Goal: Find specific page/section: Find specific page/section

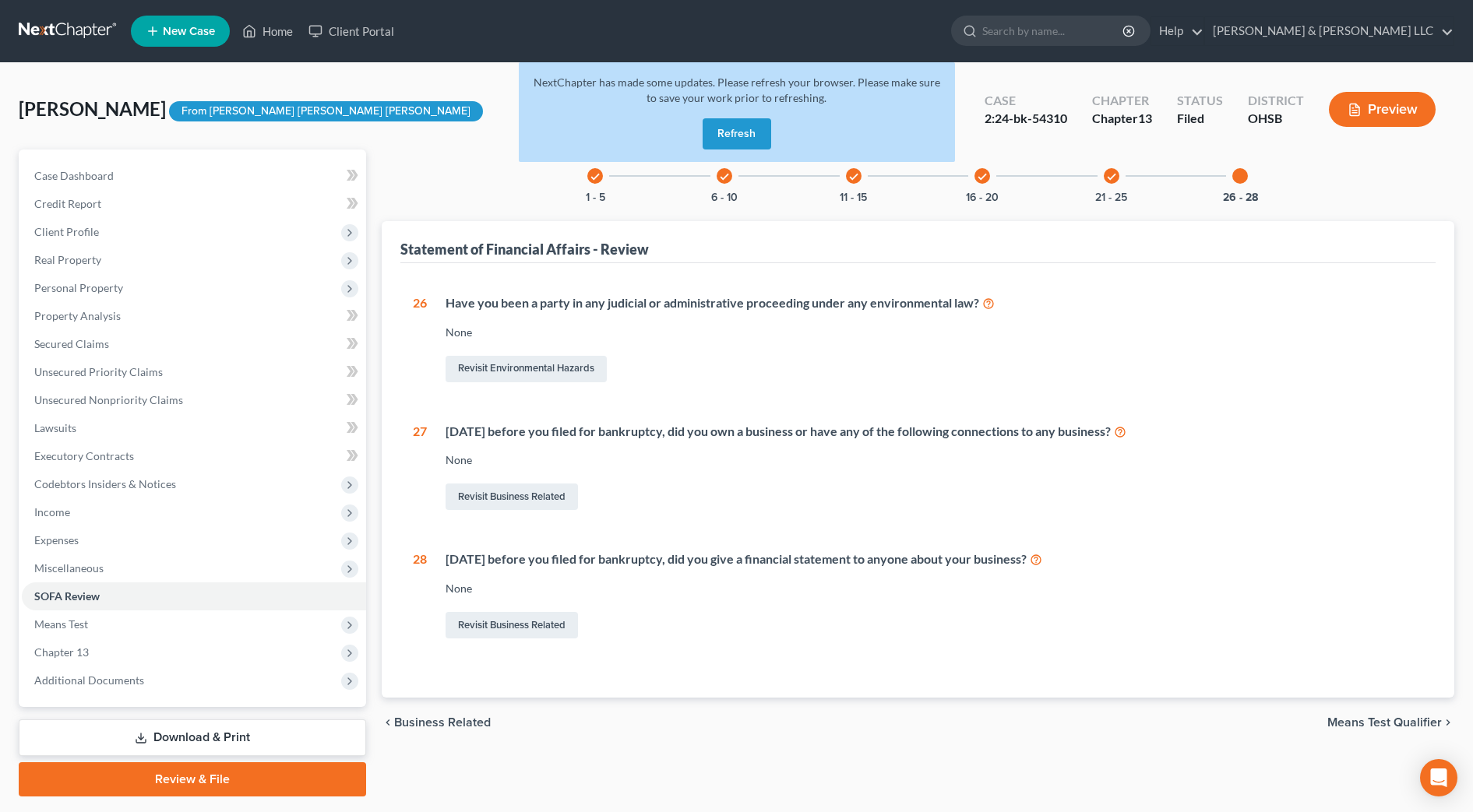
click at [734, 132] on button "Refresh" at bounding box center [736, 134] width 69 height 31
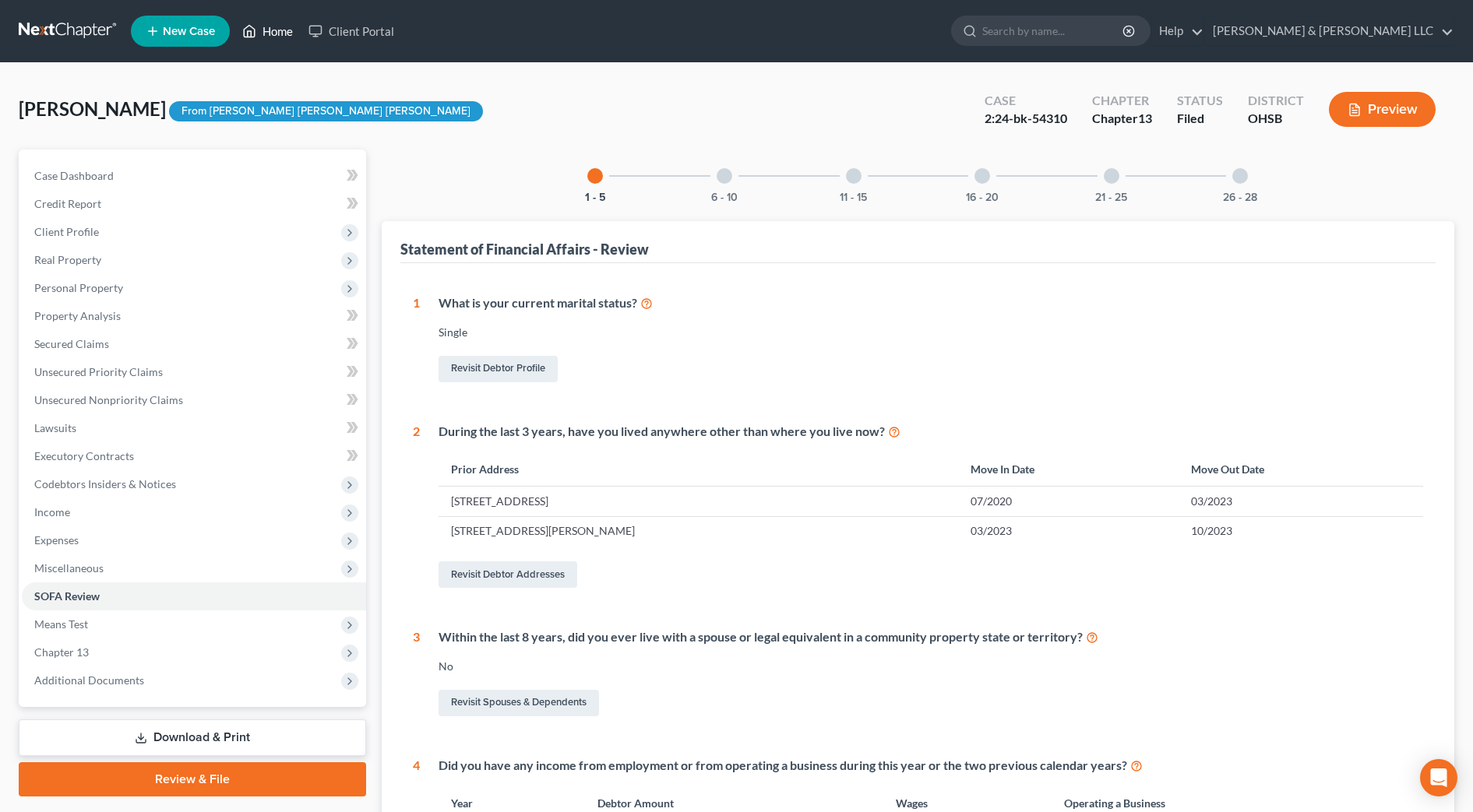
click at [284, 36] on link "Home" at bounding box center [268, 31] width 66 height 28
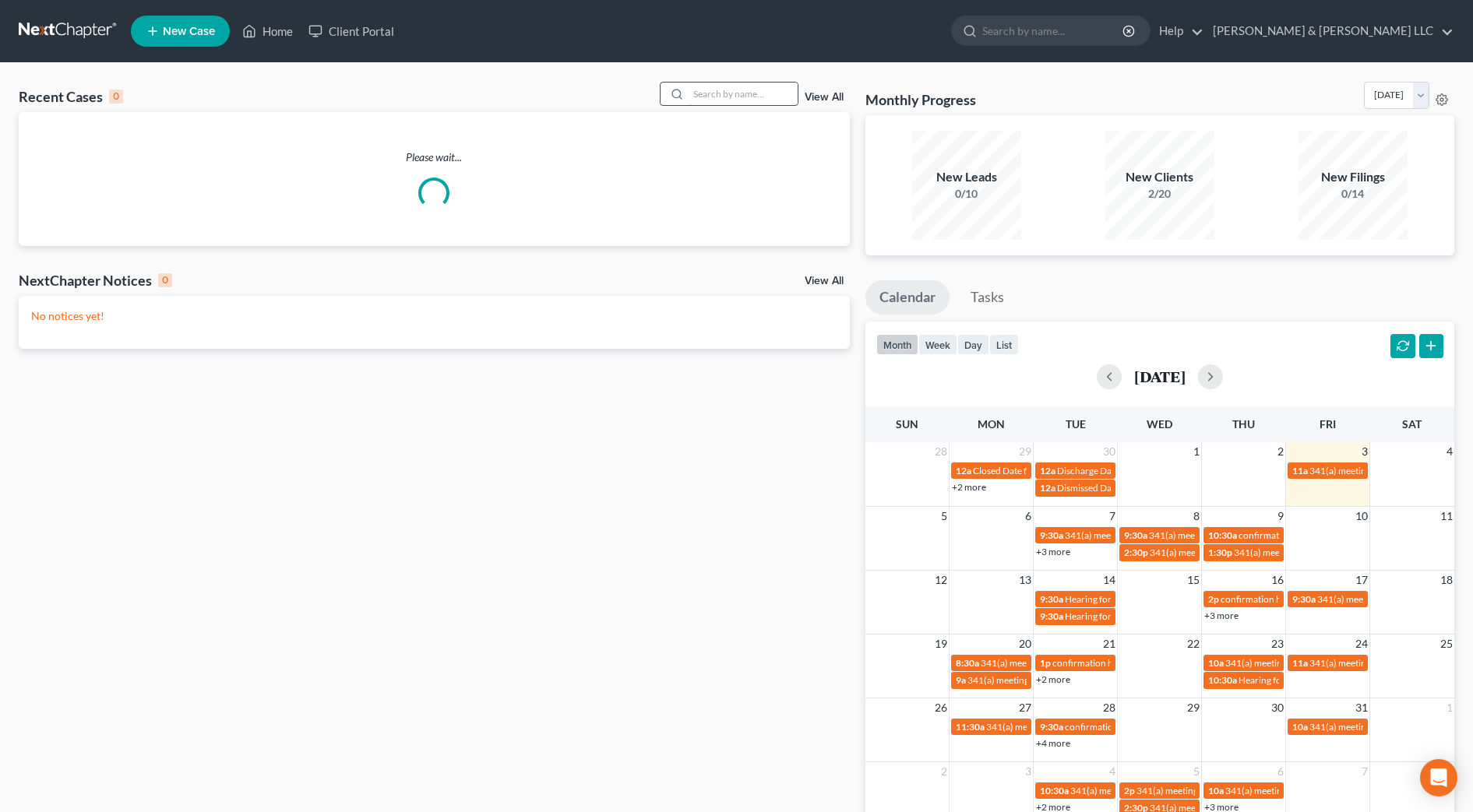
click at [782, 94] on input "search" at bounding box center [743, 94] width 109 height 23
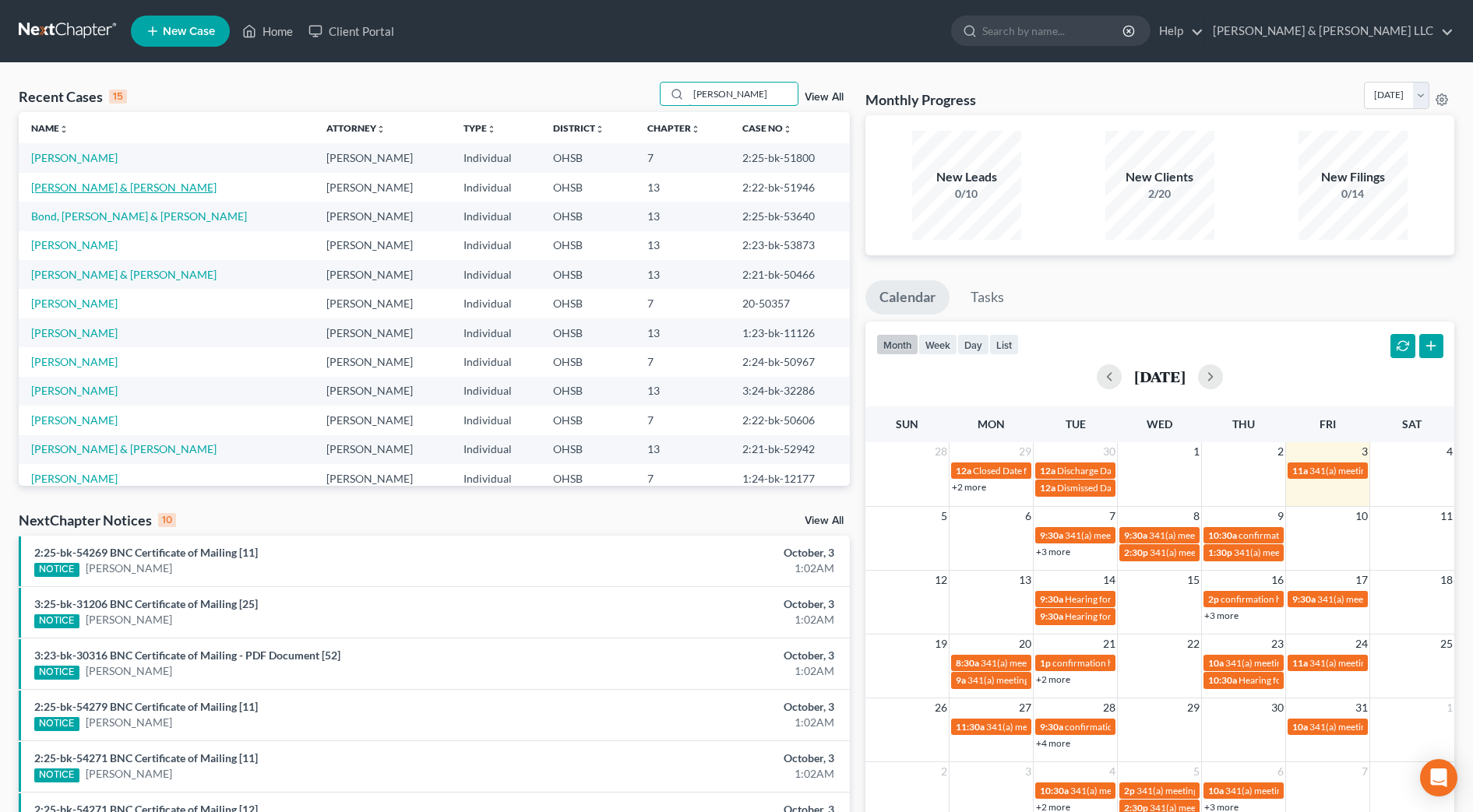
type input "williams"
click at [130, 189] on link "Williams, Jason & Rebecca" at bounding box center [124, 186] width 186 height 13
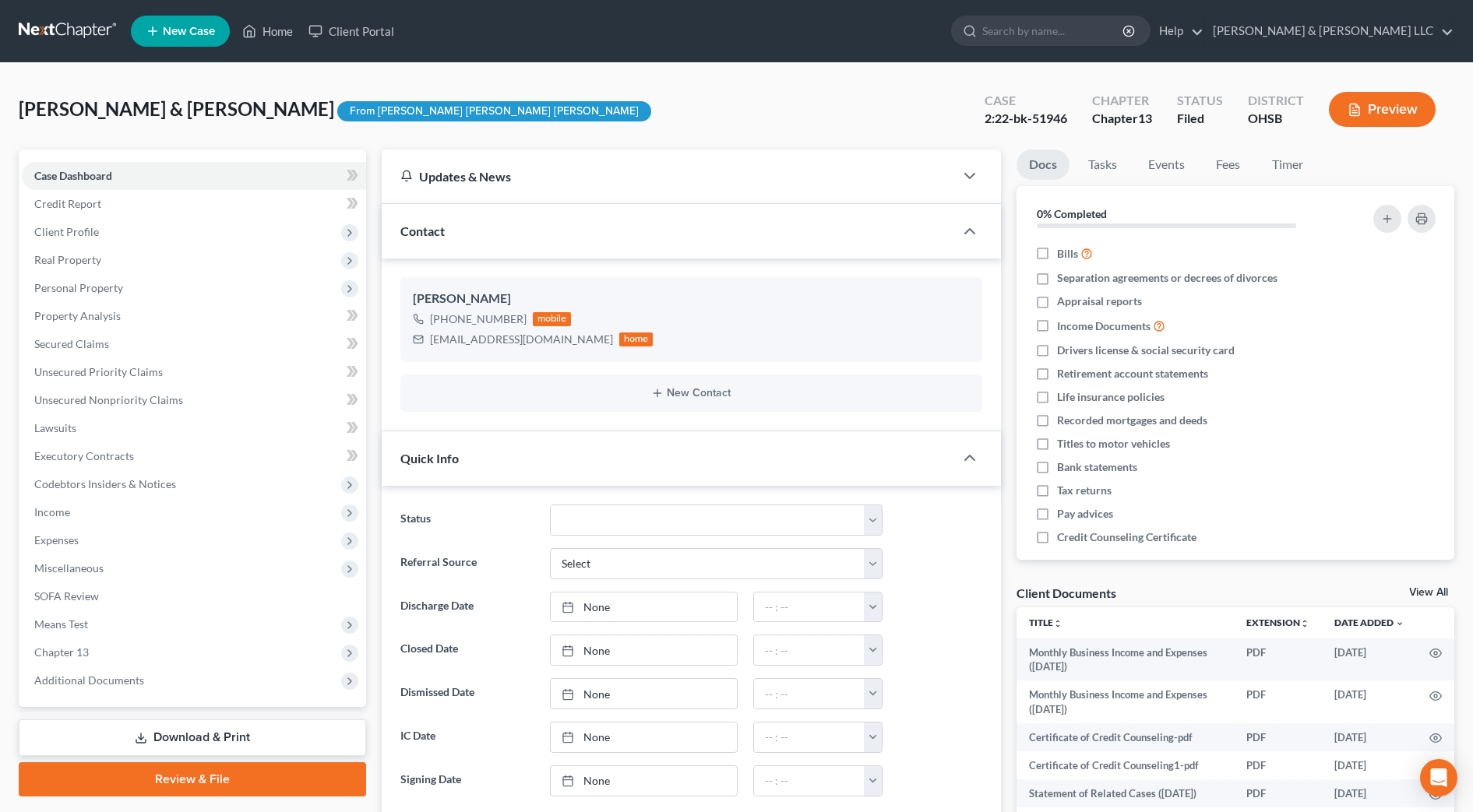
scroll to position [703, 0]
click at [95, 297] on span "Personal Property" at bounding box center [193, 288] width 344 height 28
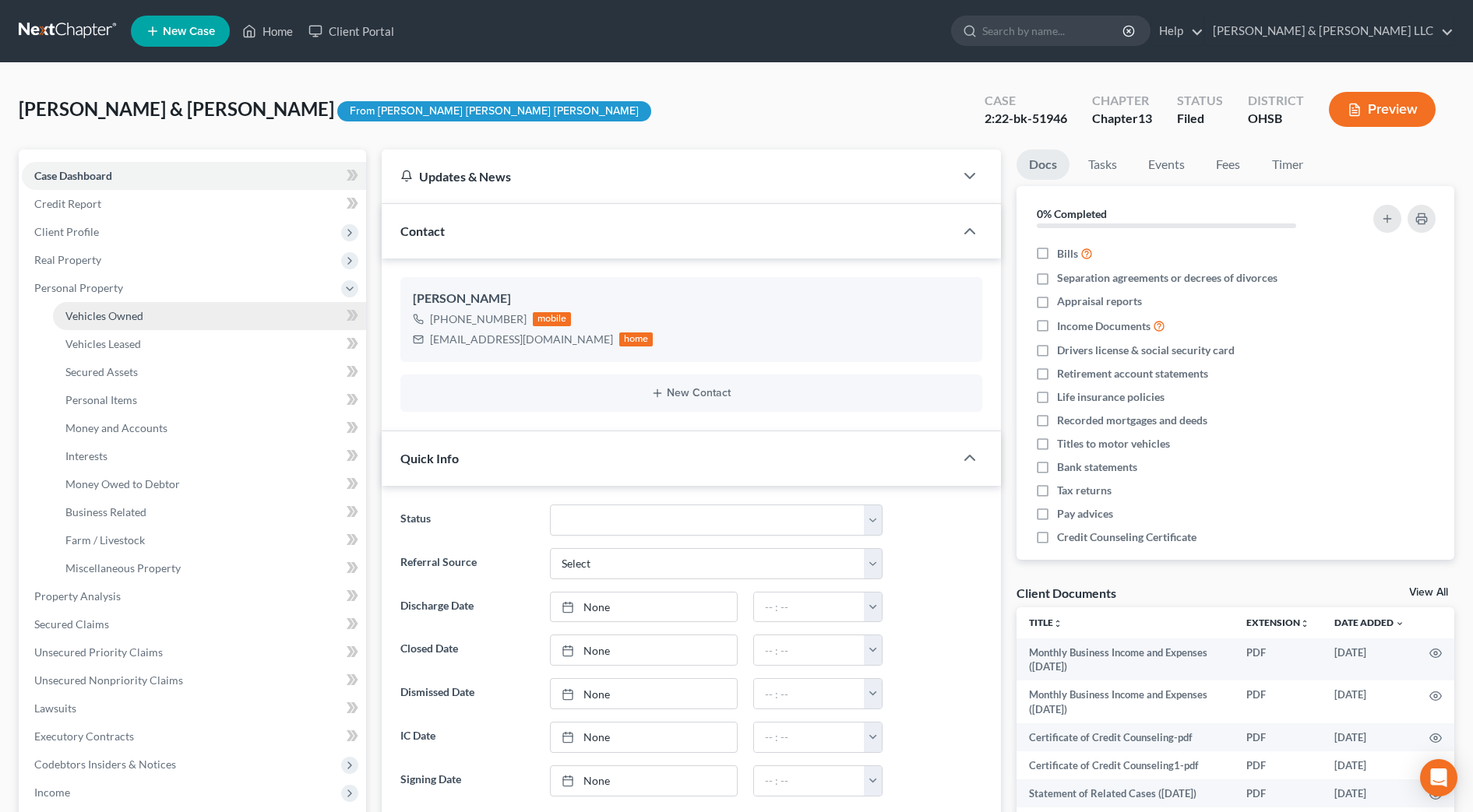
click at [114, 321] on span "Vehicles Owned" at bounding box center [104, 315] width 78 height 13
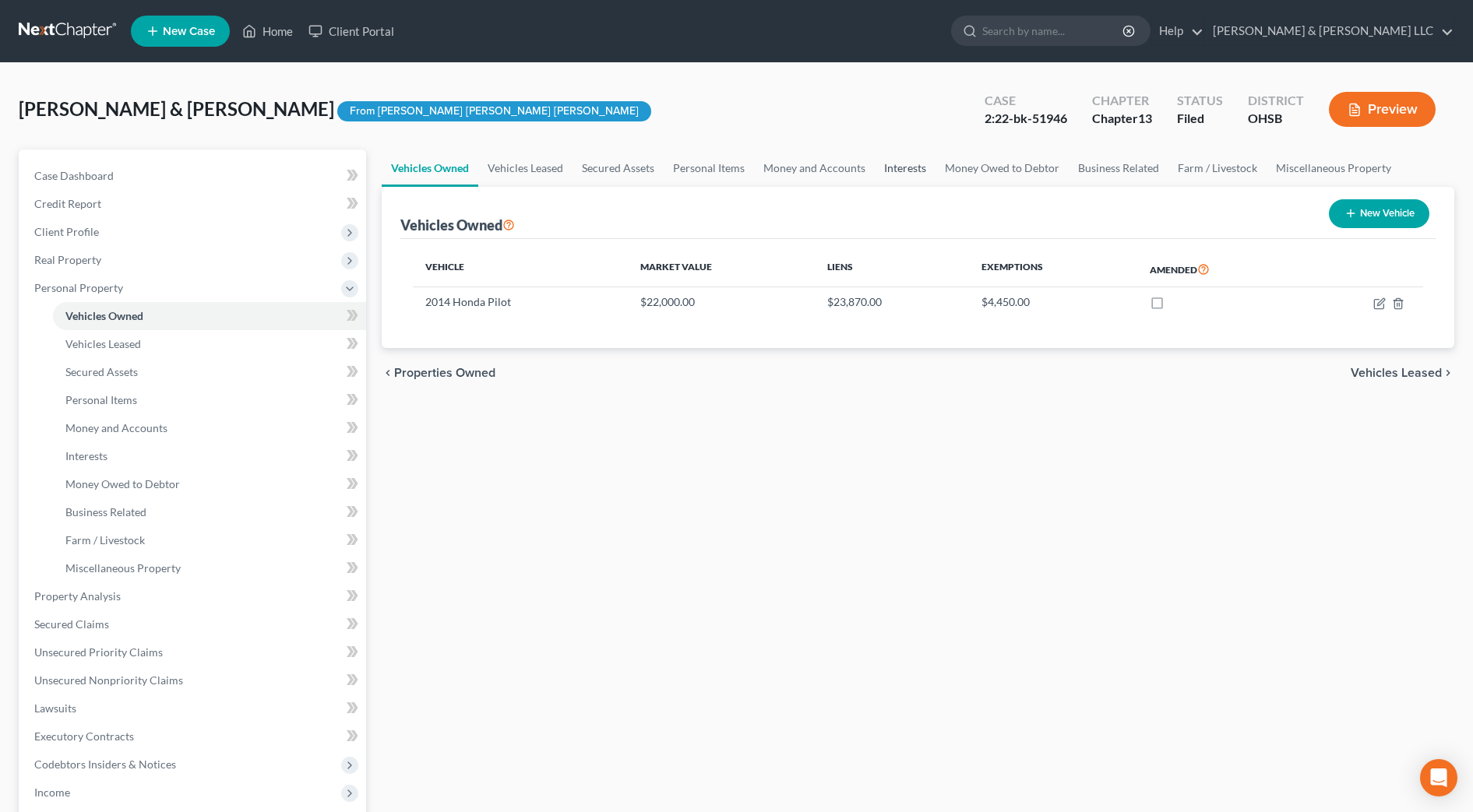
click at [884, 166] on link "Interests" at bounding box center [906, 168] width 61 height 37
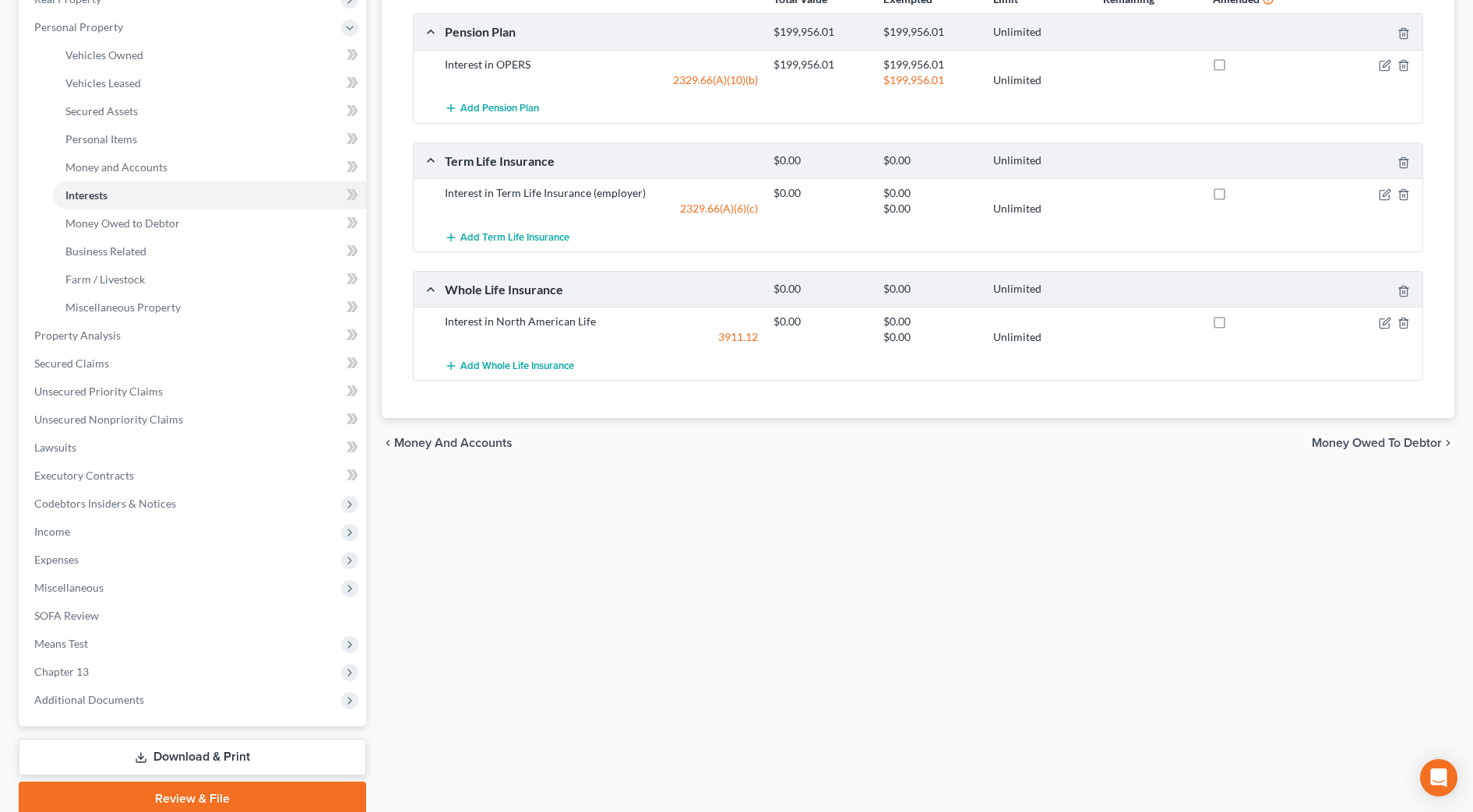
scroll to position [292, 0]
